Goal: Task Accomplishment & Management: Complete application form

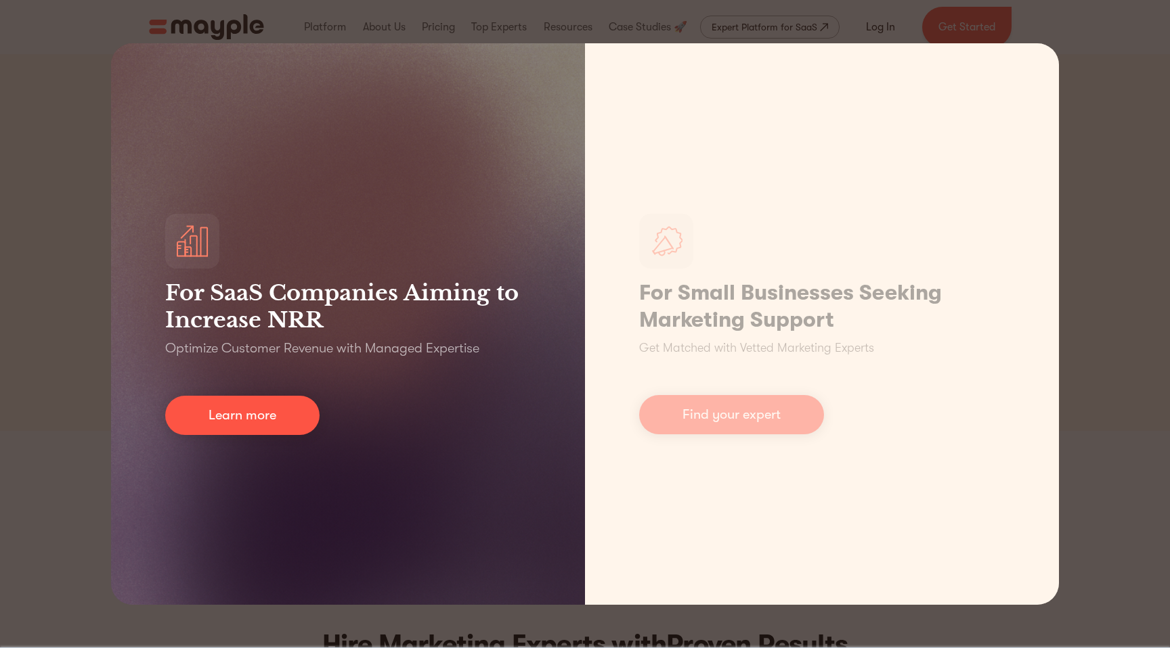
click at [299, 315] on h3 "For SaaS Companies Aiming to Increase NRR" at bounding box center [348, 307] width 366 height 54
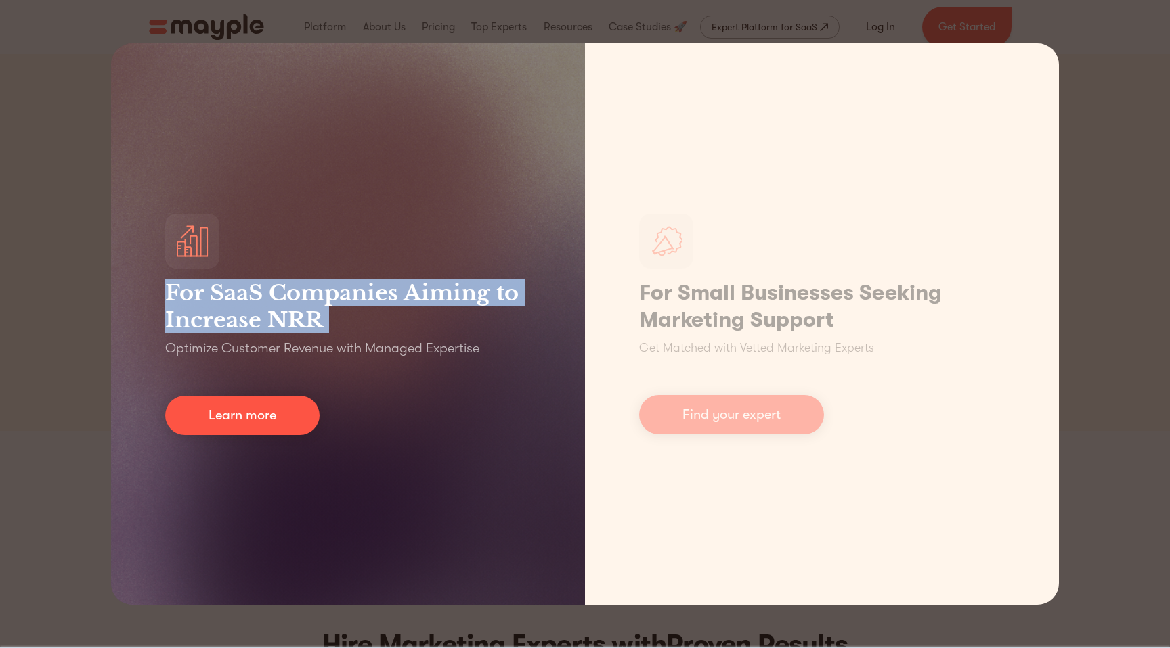
click at [299, 315] on h3 "For SaaS Companies Aiming to Increase NRR" at bounding box center [348, 307] width 366 height 54
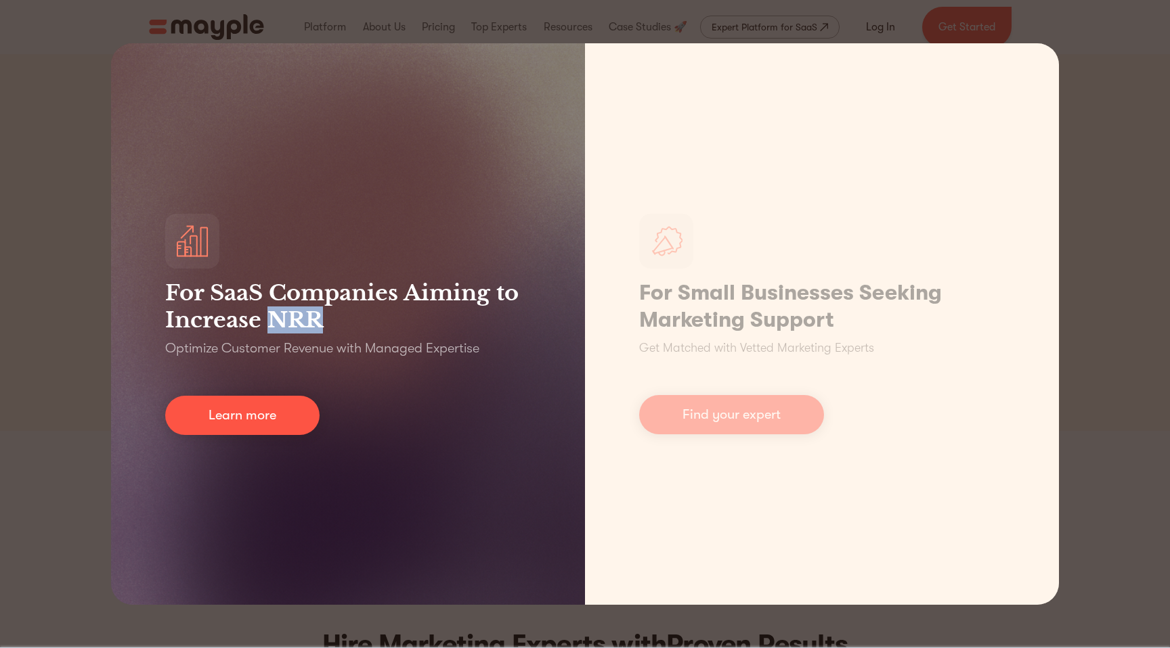
click at [299, 315] on h3 "For SaaS Companies Aiming to Increase NRR" at bounding box center [348, 307] width 366 height 54
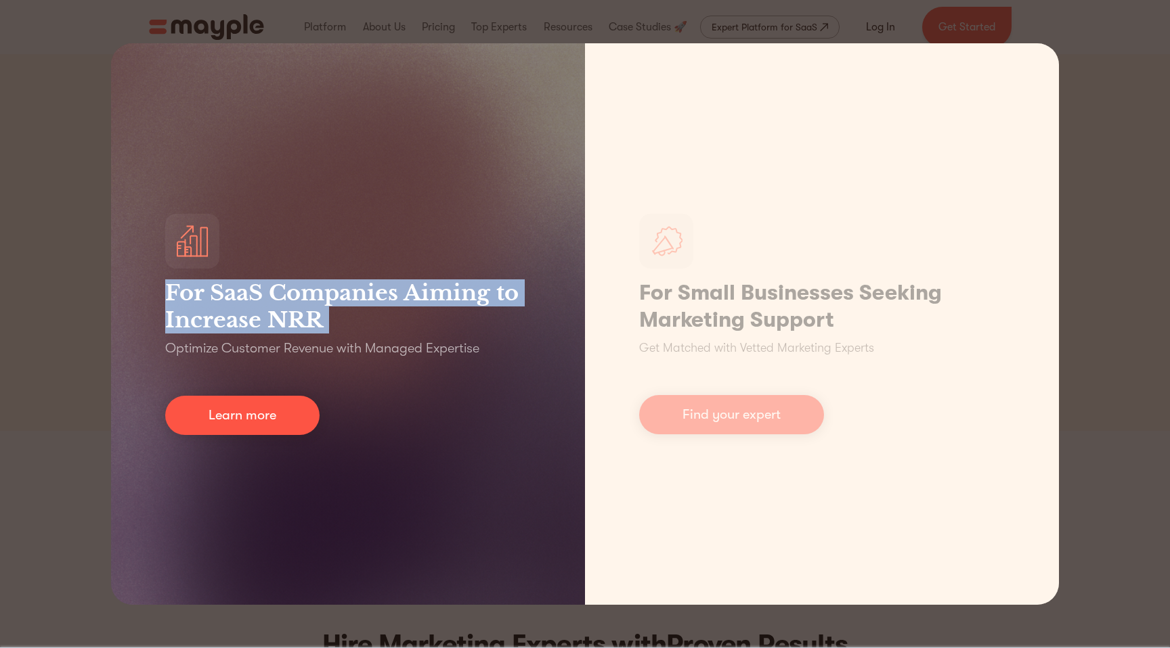
click at [299, 315] on h3 "For SaaS Companies Aiming to Increase NRR" at bounding box center [348, 307] width 366 height 54
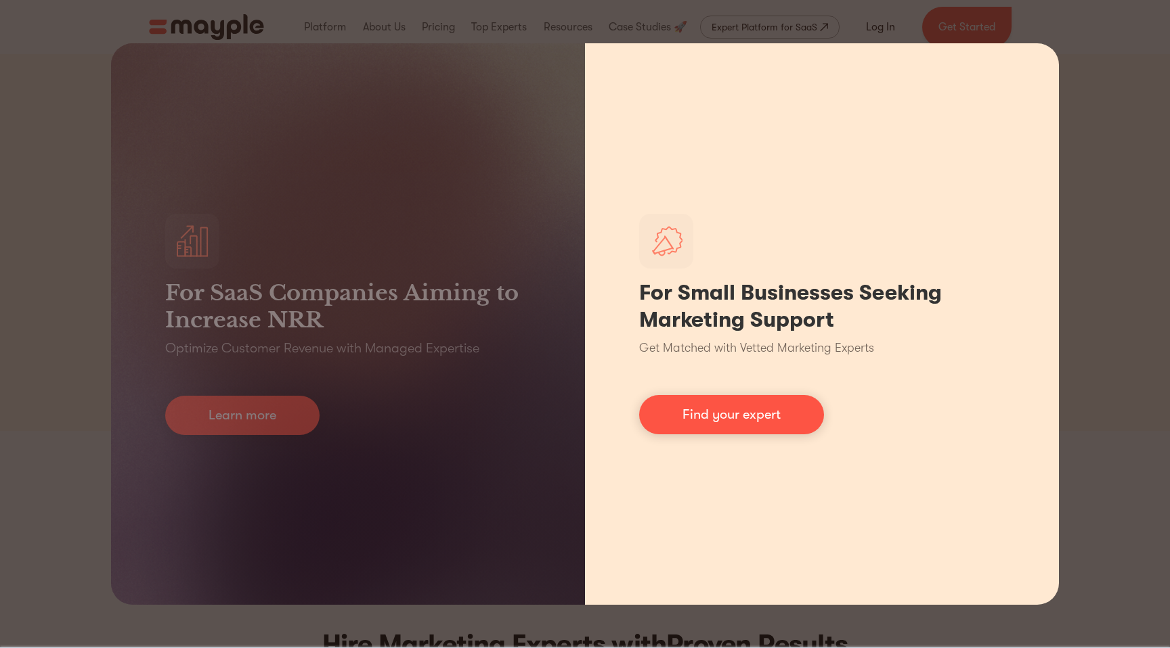
click at [771, 297] on h1 "For Small Businesses Seeking Marketing Support" at bounding box center [822, 307] width 366 height 54
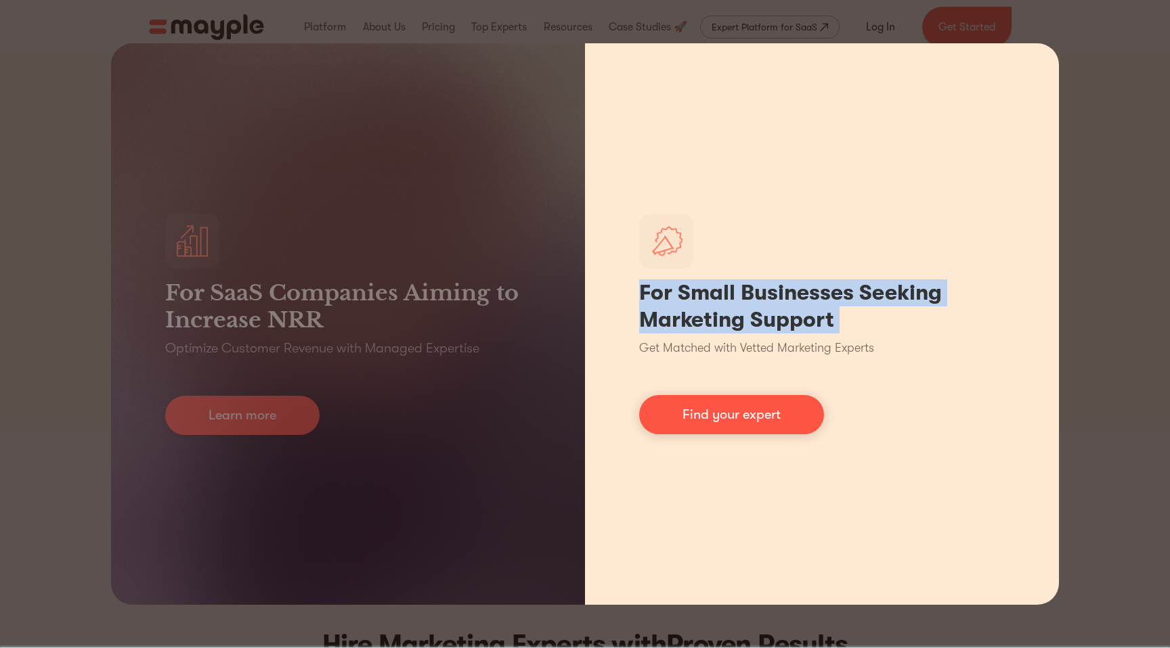
click at [771, 297] on h1 "For Small Businesses Seeking Marketing Support" at bounding box center [822, 307] width 366 height 54
click at [754, 418] on link "Find your expert" at bounding box center [731, 414] width 185 height 39
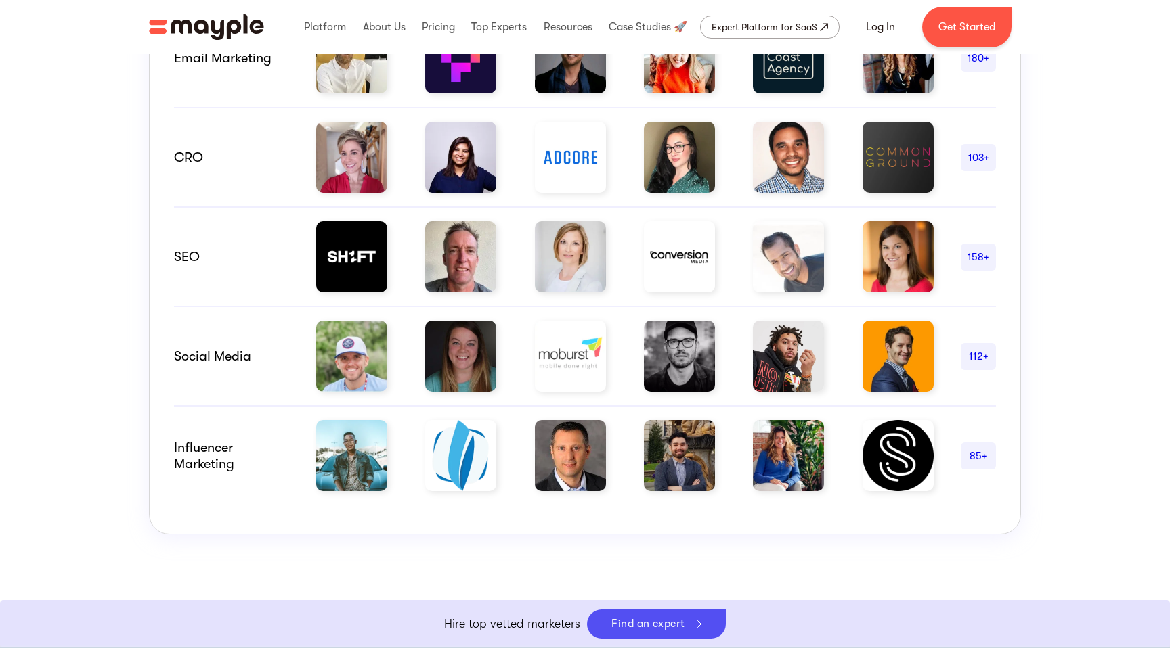
scroll to position [935, 0]
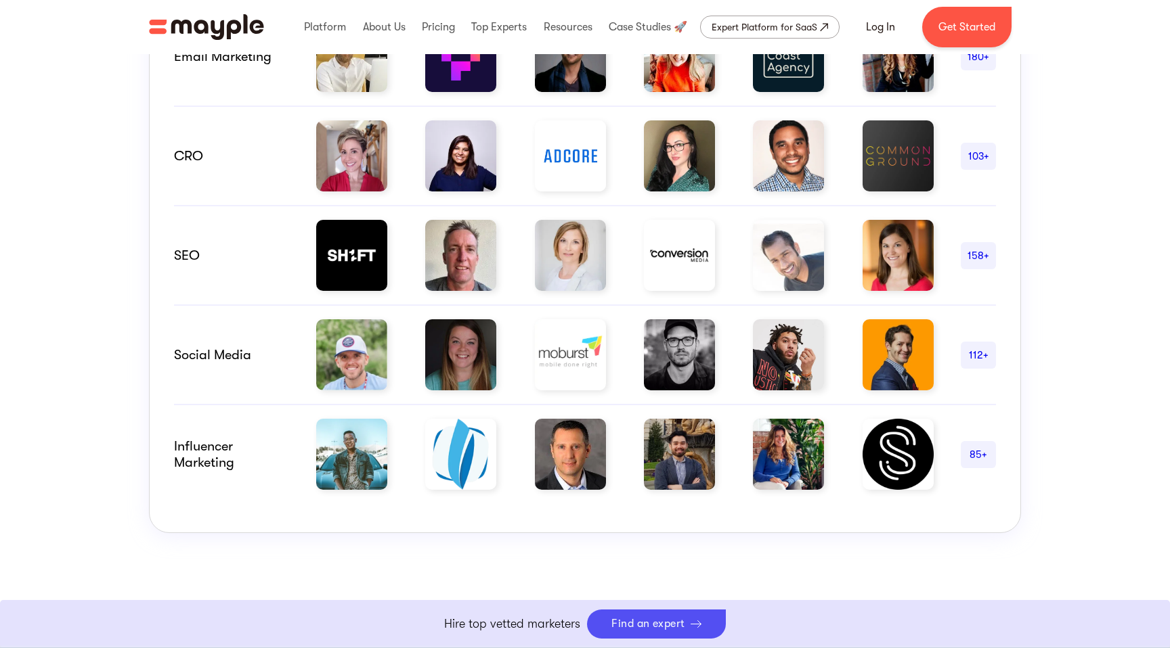
click at [185, 157] on div "CRO" at bounding box center [231, 156] width 115 height 16
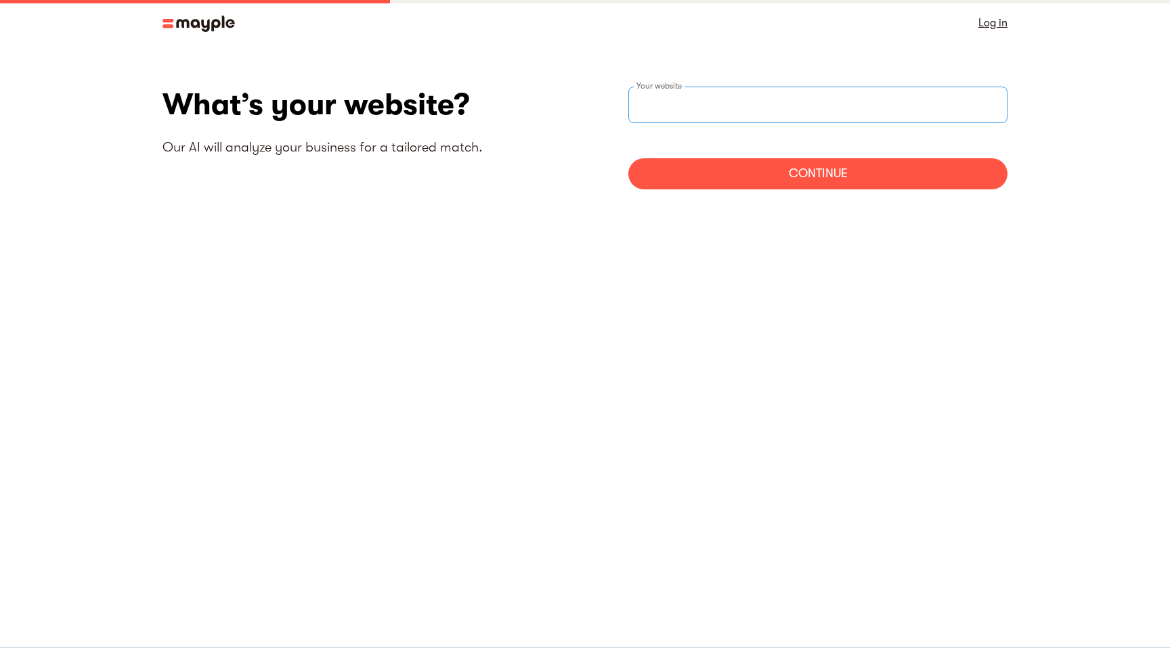
click at [674, 104] on div "Your website" at bounding box center [817, 105] width 379 height 37
type input "[URL]"
click at [711, 187] on div "Continue" at bounding box center [817, 173] width 379 height 31
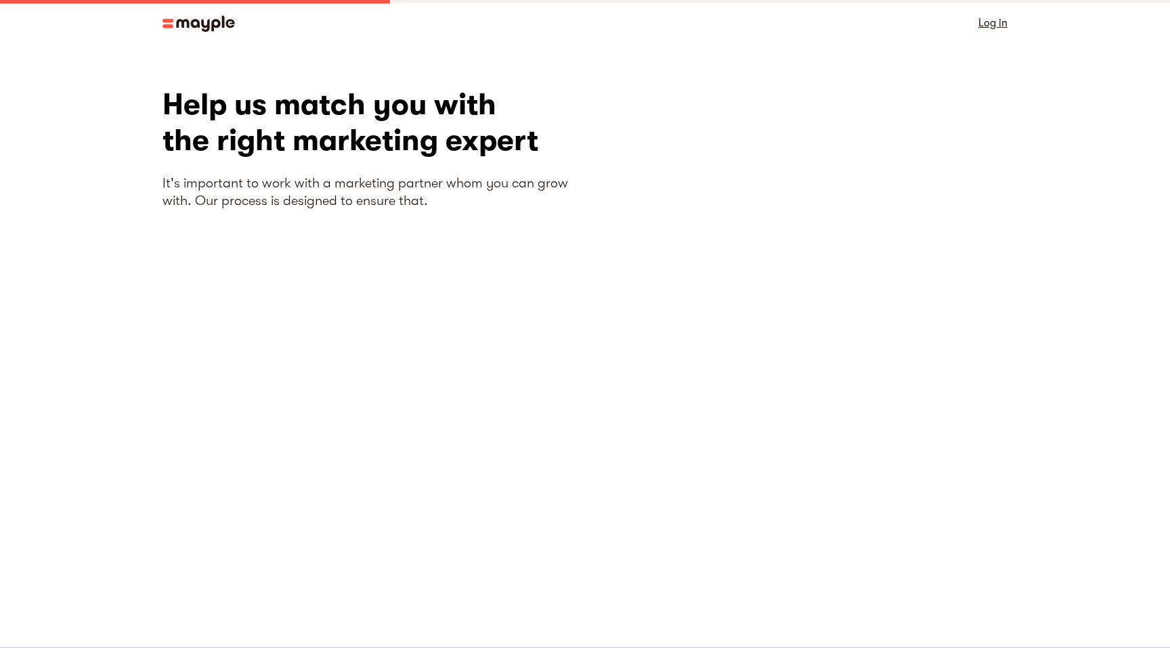
click at [284, 118] on h1 "Help us match you with the right marketing expert" at bounding box center [373, 123] width 422 height 72
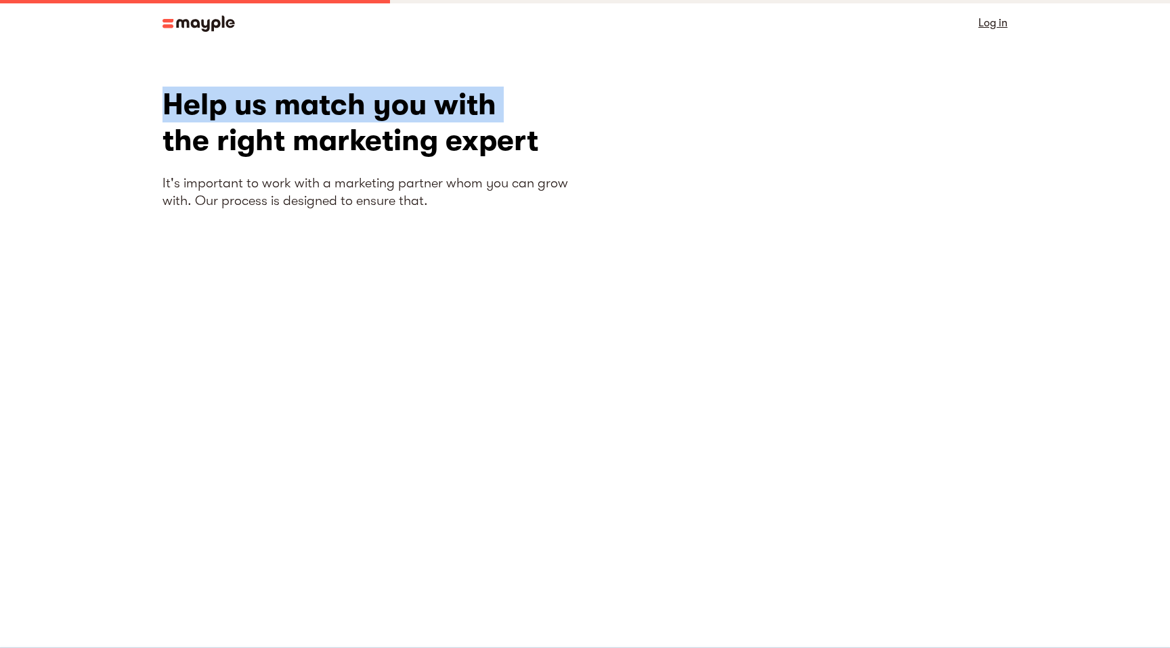
click at [284, 118] on h1 "Help us match you with the right marketing expert" at bounding box center [373, 123] width 422 height 72
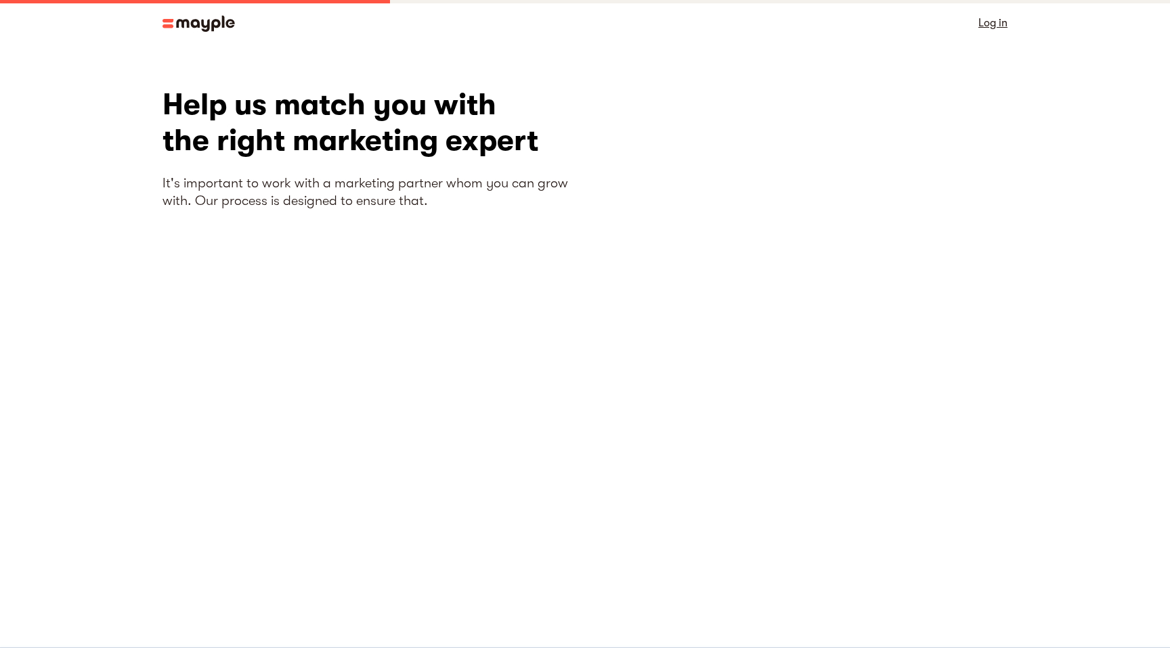
click at [303, 146] on h1 "Help us match you with the right marketing expert" at bounding box center [373, 123] width 422 height 72
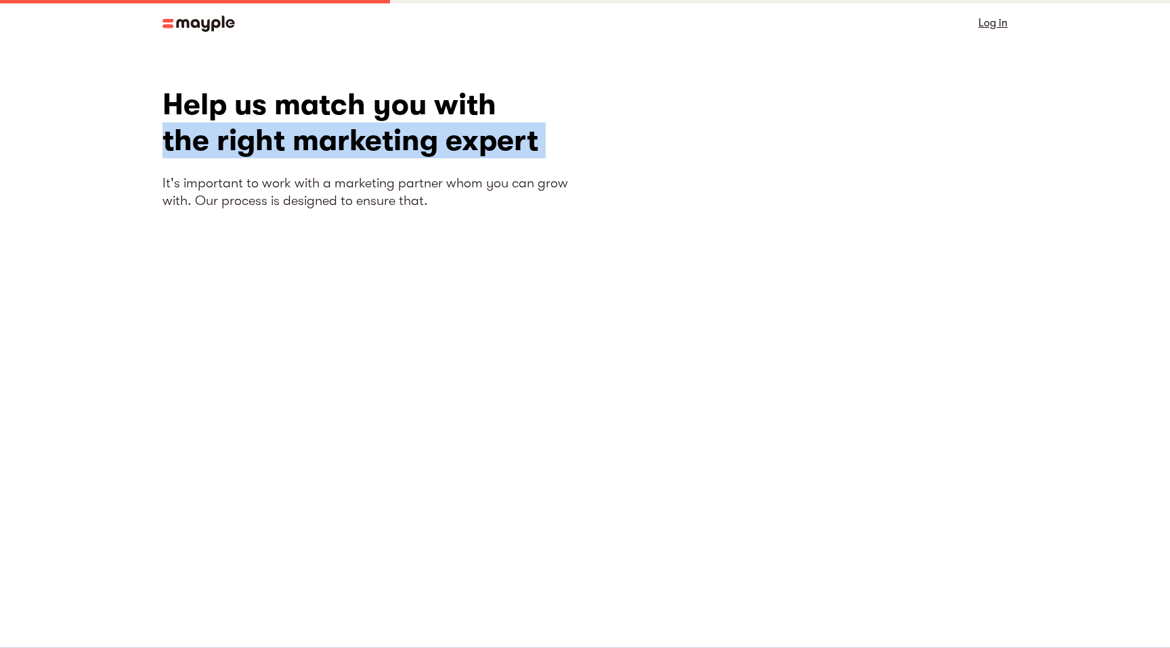
click at [303, 146] on h1 "Help us match you with the right marketing expert" at bounding box center [373, 123] width 422 height 72
